Goal: Find specific page/section: Find specific page/section

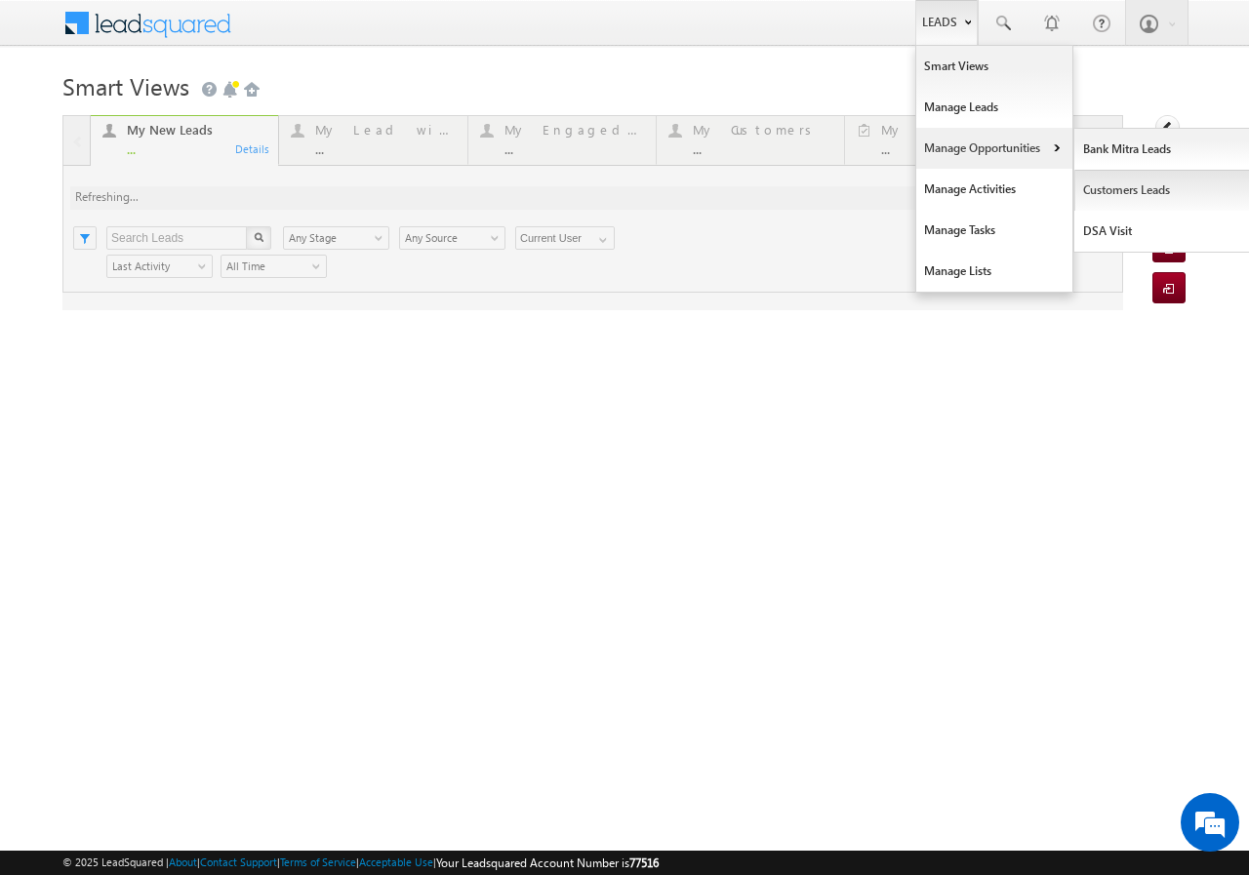
click at [1104, 184] on link "Customers Leads" at bounding box center [1163, 190] width 179 height 41
